Goal: Check status

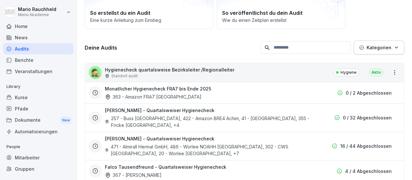
scroll to position [63, 0]
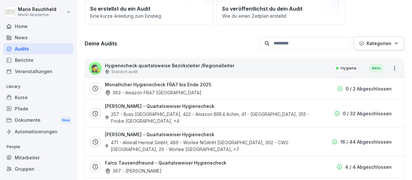
click at [32, 158] on div "Mitarbeiter" at bounding box center [38, 157] width 70 height 11
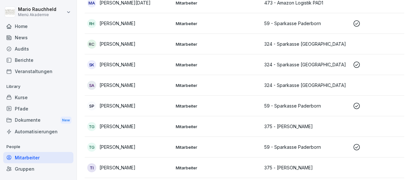
scroll to position [533, 0]
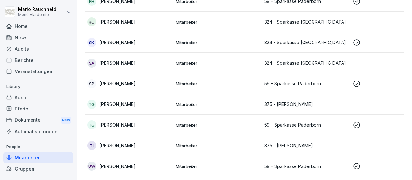
click at [216, 163] on p "Mitarbeiter" at bounding box center [217, 166] width 83 height 6
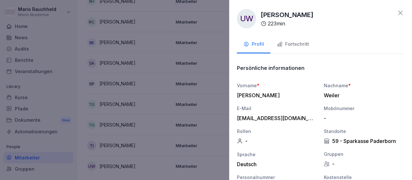
click at [296, 42] on div "Fortschritt" at bounding box center [293, 44] width 32 height 7
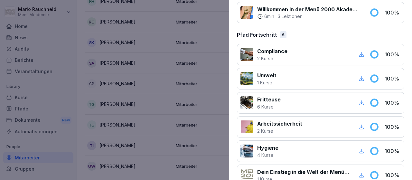
scroll to position [474, 0]
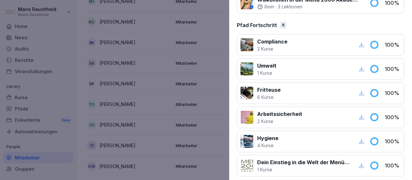
click at [270, 110] on p "Arbeitssicherheit" at bounding box center [279, 114] width 45 height 8
click at [274, 120] on p "2 Kurse" at bounding box center [279, 121] width 45 height 7
click at [374, 115] on icon at bounding box center [373, 117] width 7 height 7
click at [387, 113] on p "100 %" at bounding box center [392, 117] width 16 height 8
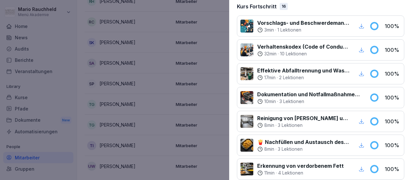
scroll to position [0, 0]
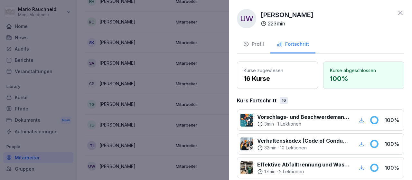
click at [259, 40] on button "Profil" at bounding box center [253, 44] width 33 height 17
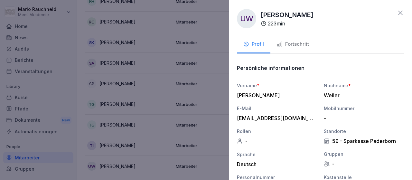
click at [143, 45] on div at bounding box center [206, 90] width 412 height 180
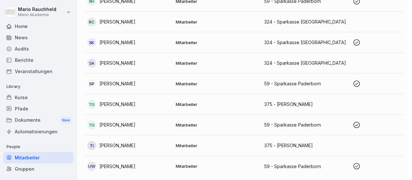
scroll to position [533, 0]
click at [328, 164] on p "59 - Sparkasse Paderborn" at bounding box center [305, 166] width 83 height 7
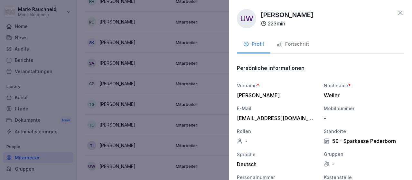
click at [291, 42] on div "Fortschritt" at bounding box center [293, 44] width 32 height 7
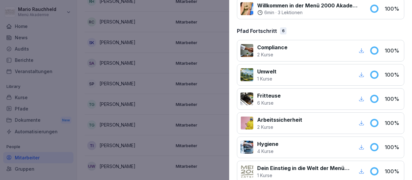
scroll to position [474, 0]
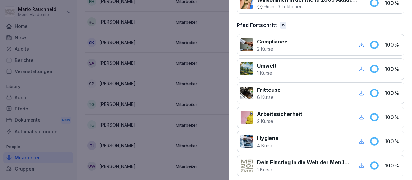
click at [362, 115] on icon "button" at bounding box center [361, 117] width 5 height 5
